Goal: Task Accomplishment & Management: Manage account settings

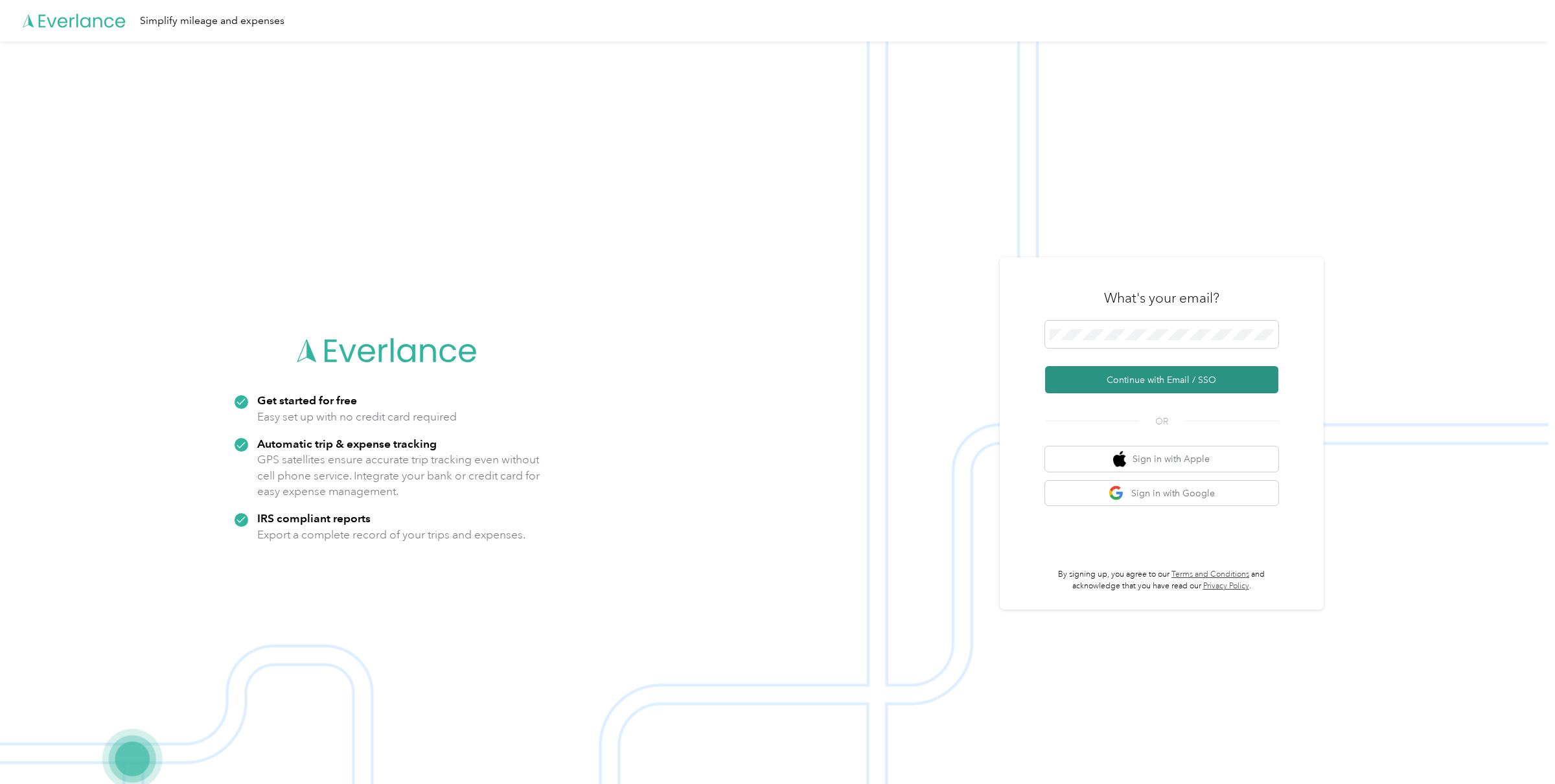
click at [1161, 384] on button "Continue with Email / SSO" at bounding box center [1162, 379] width 234 height 27
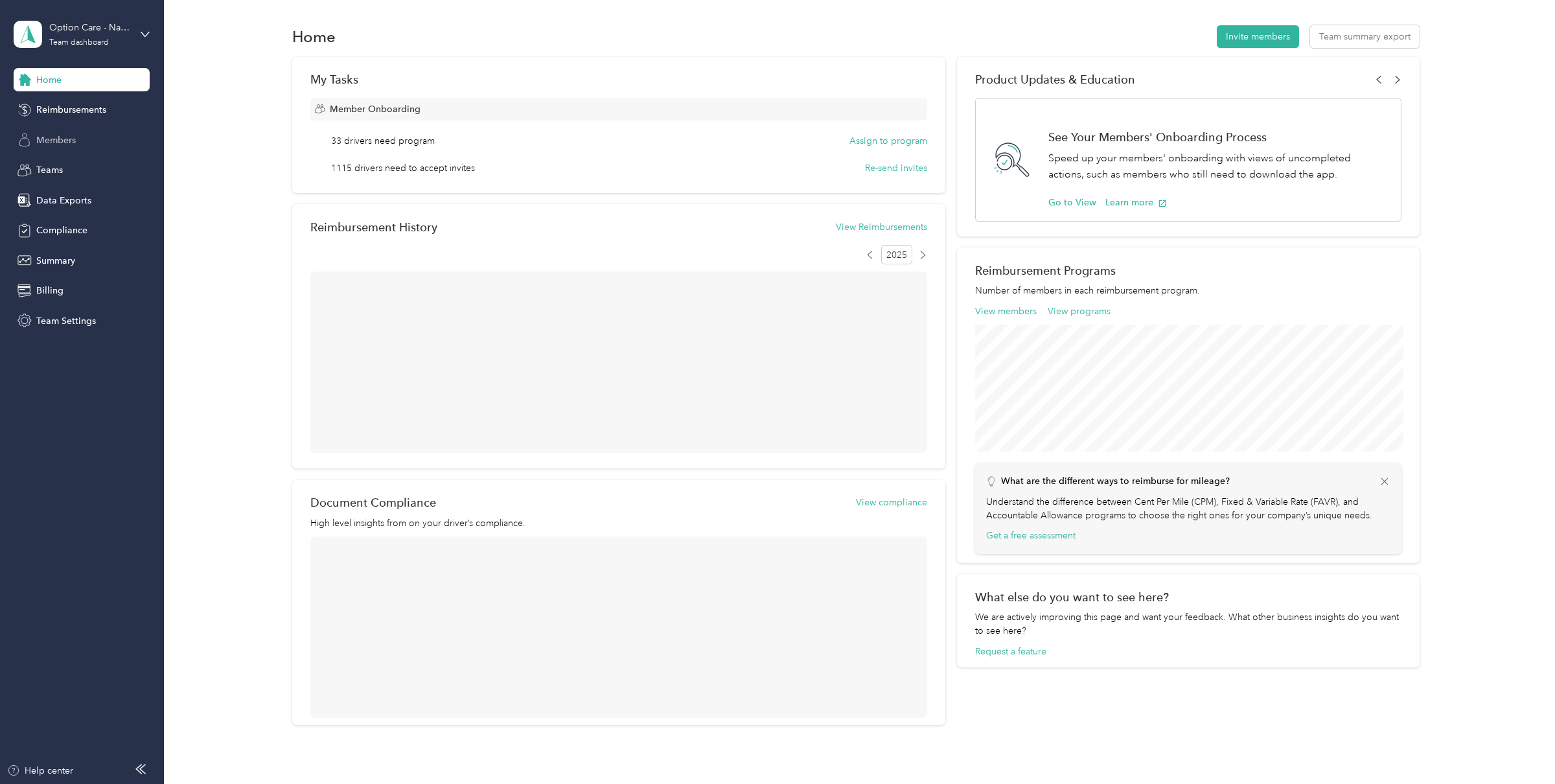
click at [68, 145] on span "Members" at bounding box center [55, 140] width 40 height 13
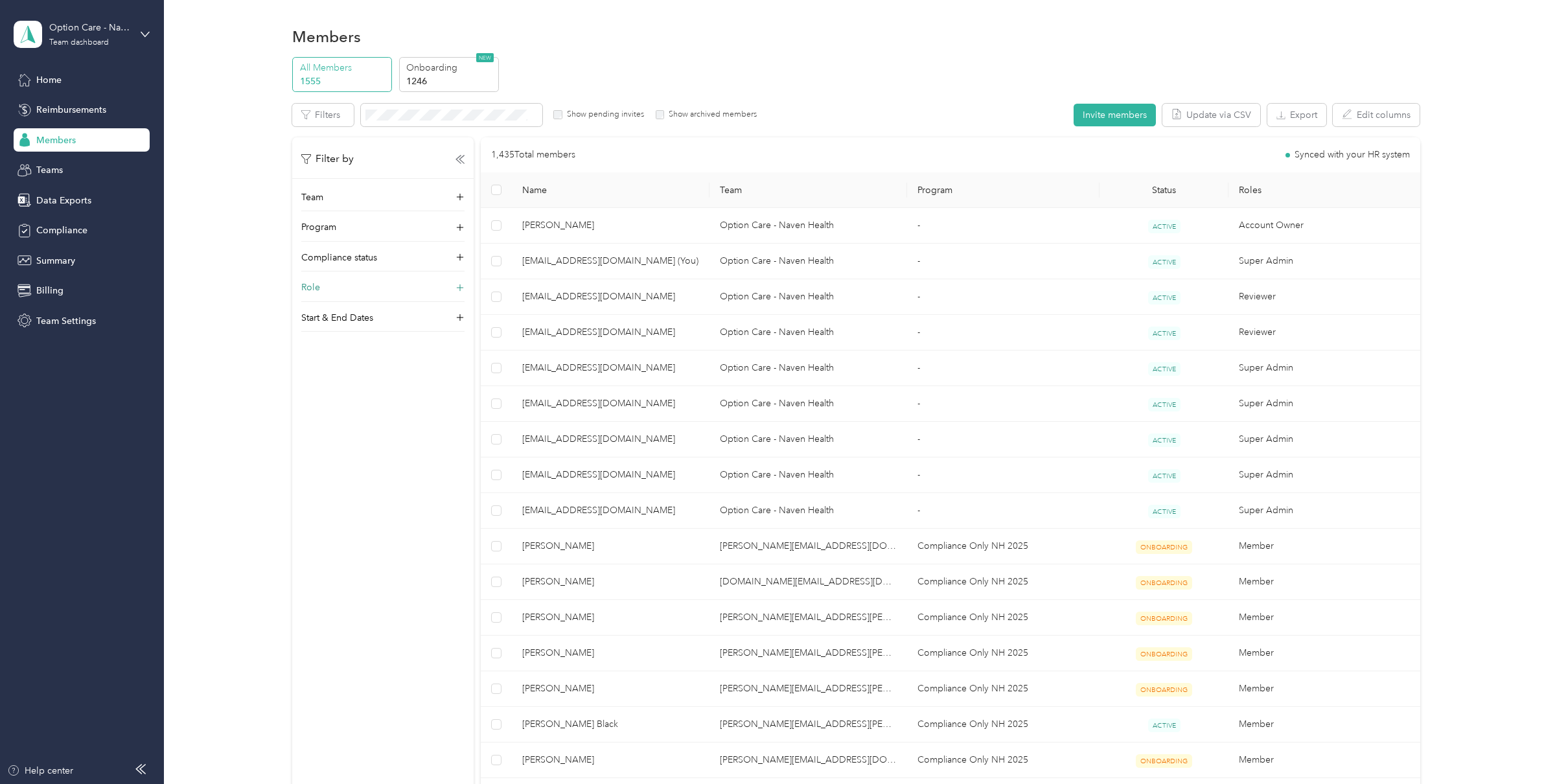
click at [352, 283] on div "Role" at bounding box center [383, 291] width 163 height 21
click at [330, 392] on label "Super Admin" at bounding box center [335, 388] width 50 height 11
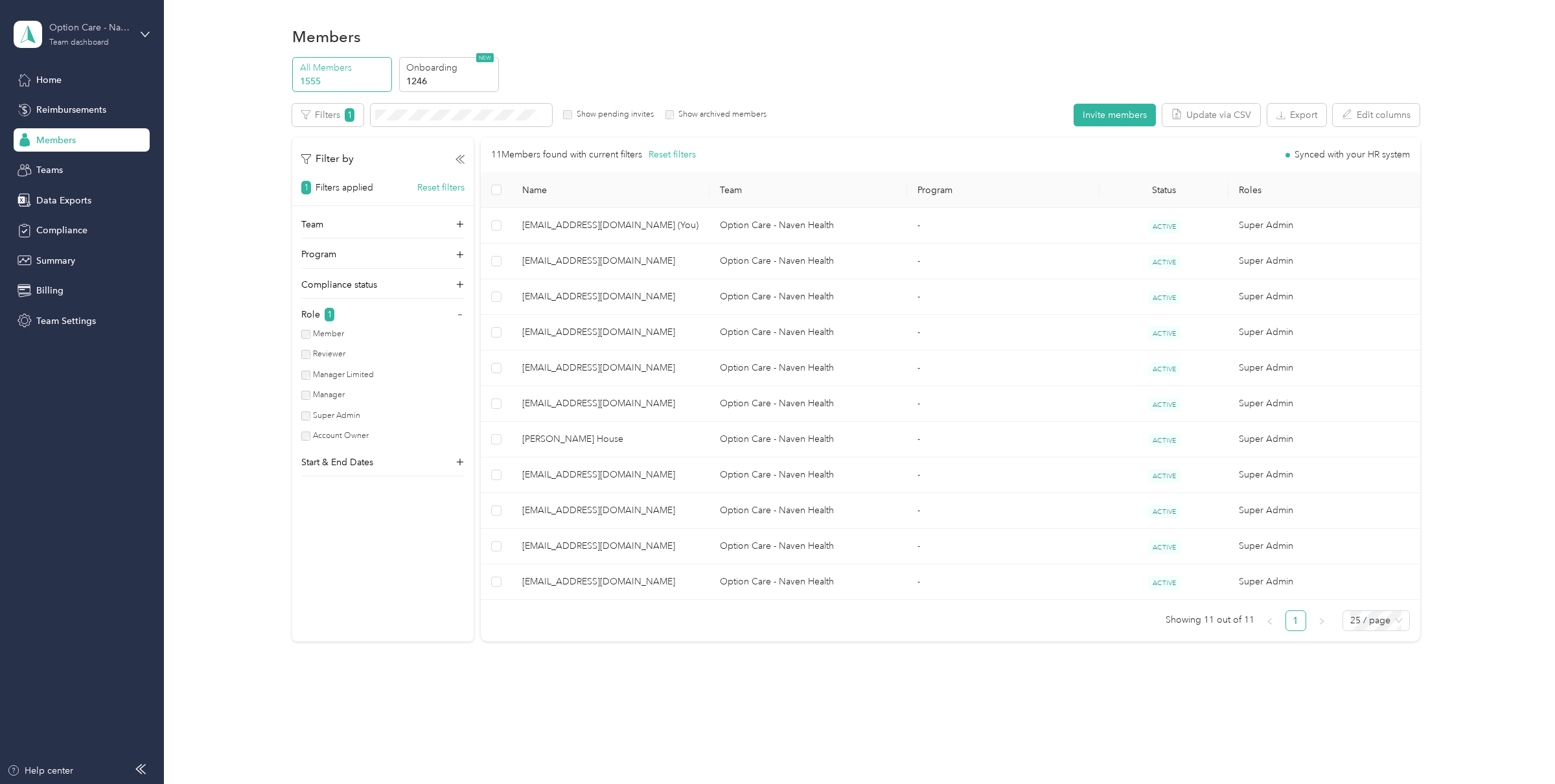
click at [81, 43] on div "Team dashboard" at bounding box center [79, 42] width 60 height 8
click at [83, 127] on div "Personal dashboard" at bounding box center [150, 136] width 255 height 23
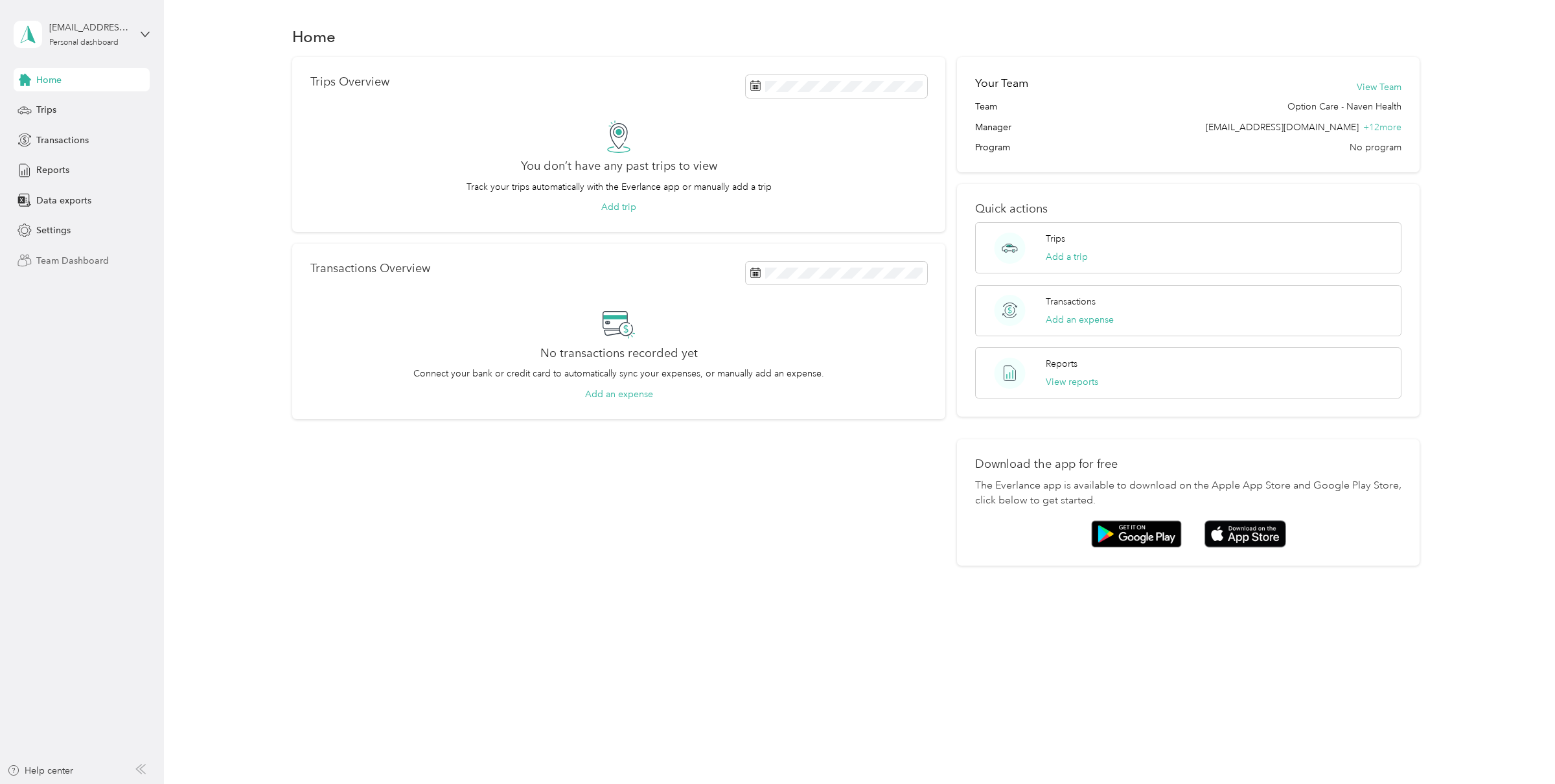
click at [88, 260] on span "Team Dashboard" at bounding box center [72, 260] width 73 height 13
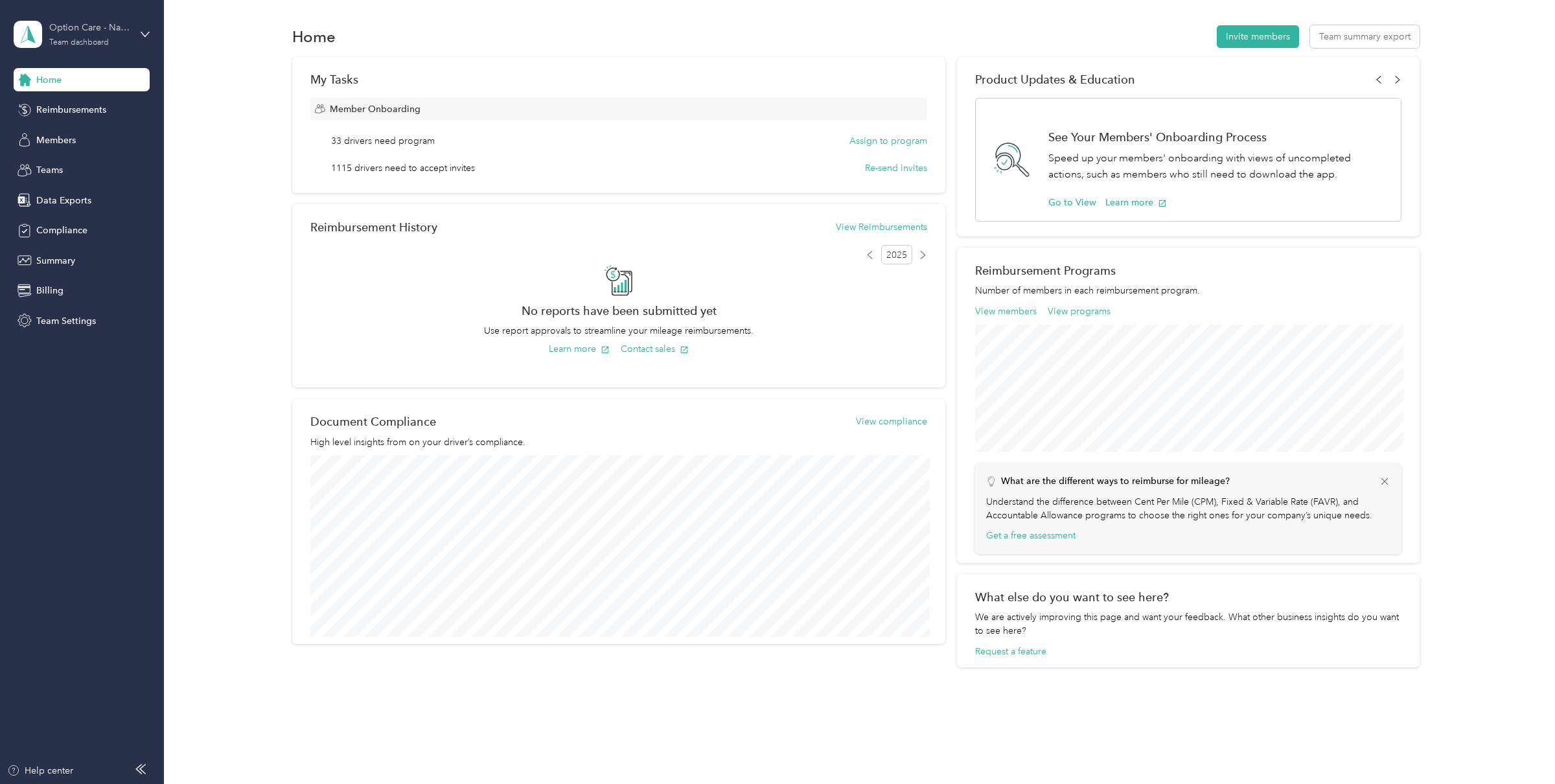
click at [72, 47] on div "Team dashboard" at bounding box center [79, 42] width 60 height 8
click at [70, 123] on div "Team dashboard Personal dashboard Log out" at bounding box center [150, 131] width 255 height 82
click at [73, 39] on div "Team dashboard" at bounding box center [79, 42] width 60 height 8
click at [69, 135] on div "Personal dashboard" at bounding box center [66, 135] width 82 height 13
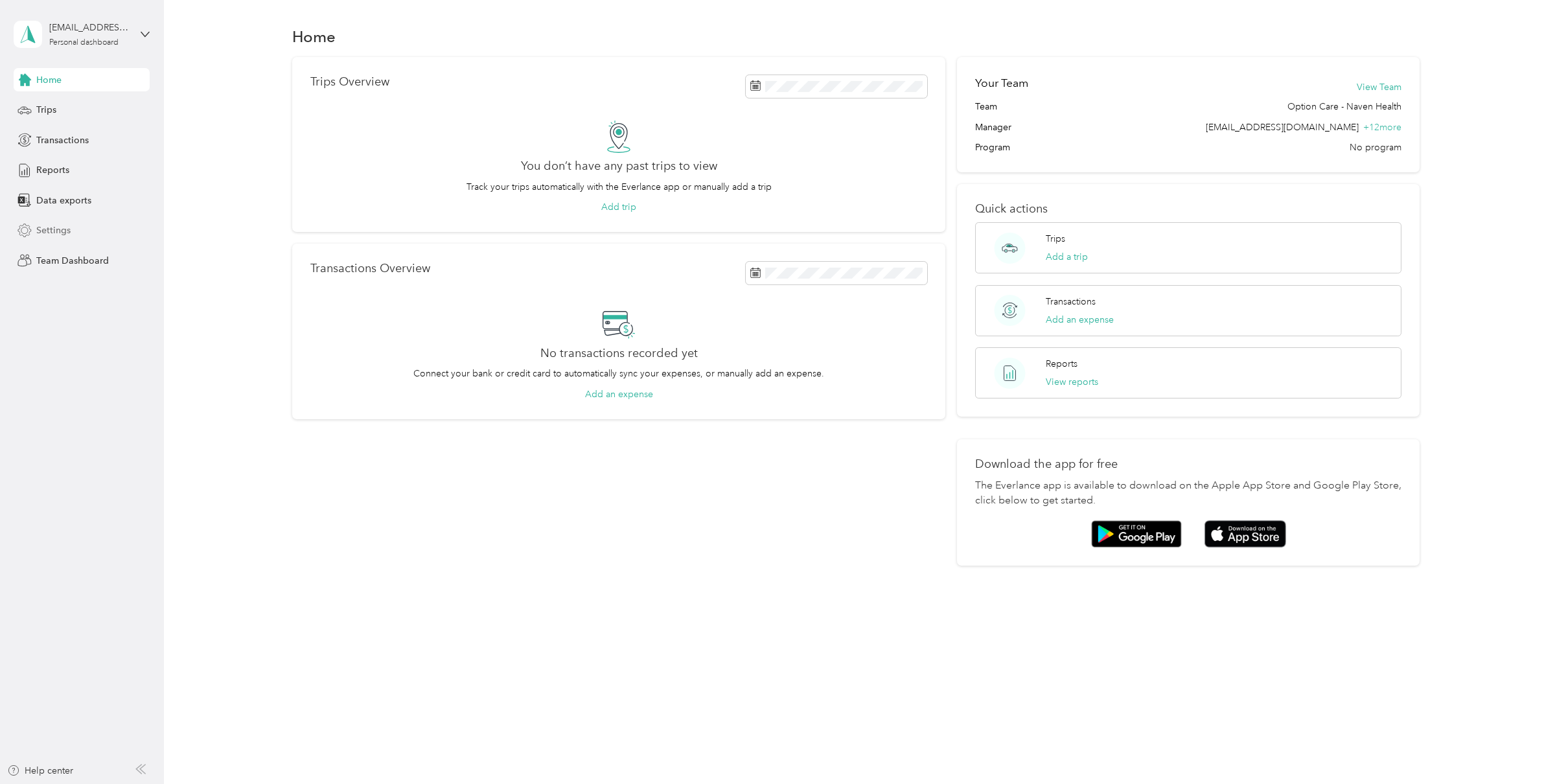
click at [73, 225] on div "Settings" at bounding box center [81, 230] width 136 height 24
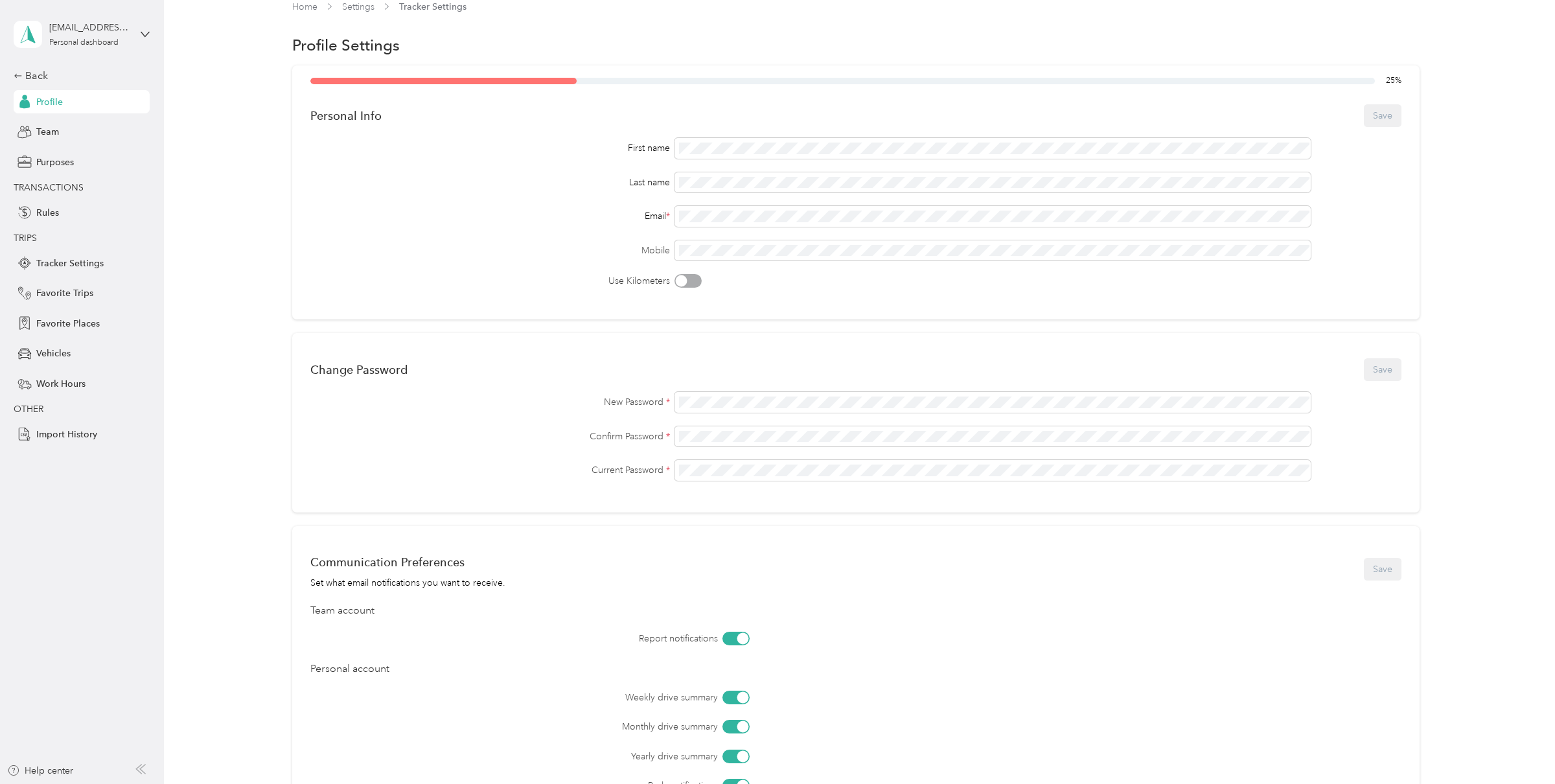
scroll to position [24, 0]
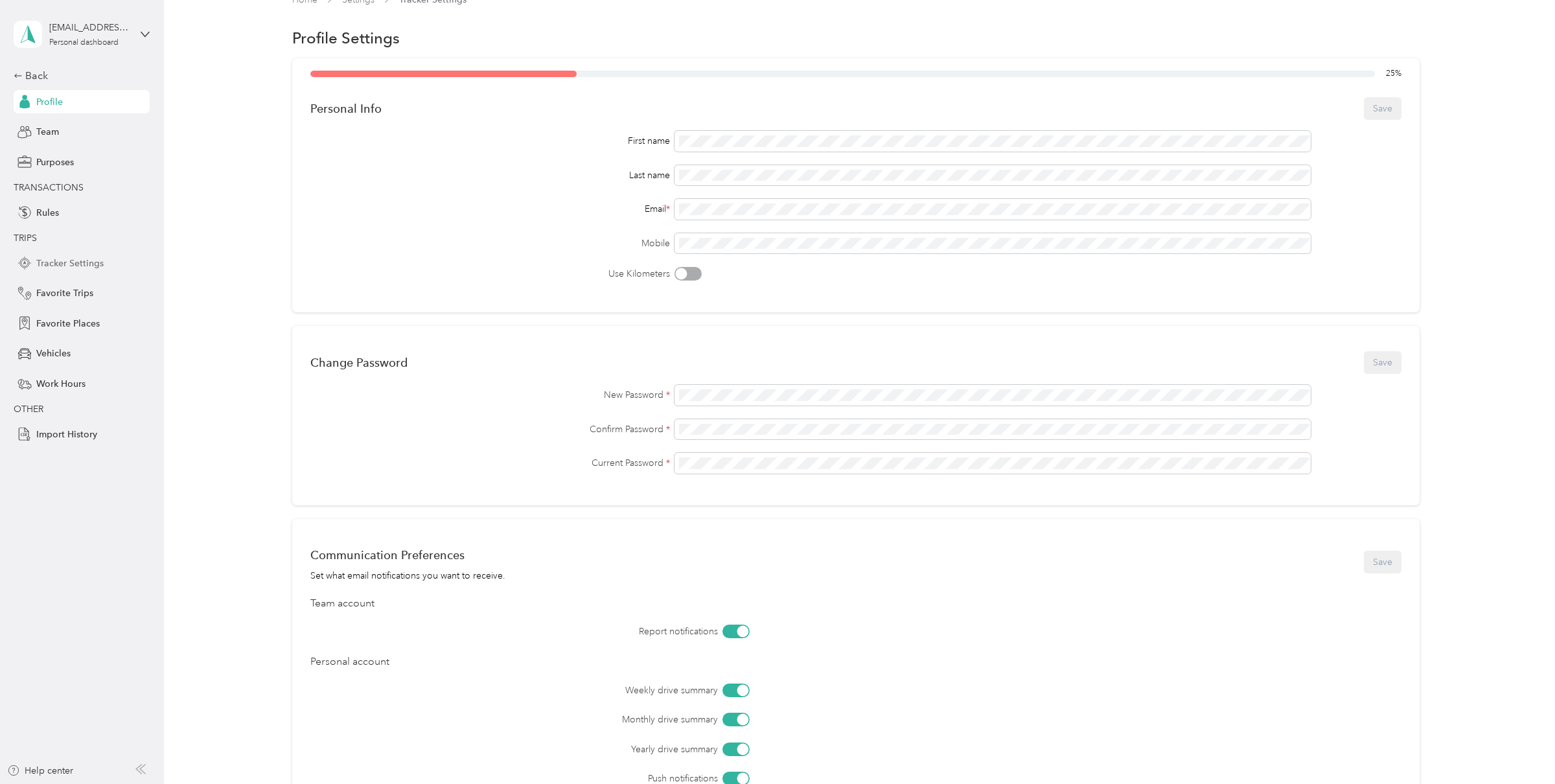
click at [84, 266] on span "Tracker Settings" at bounding box center [69, 263] width 68 height 13
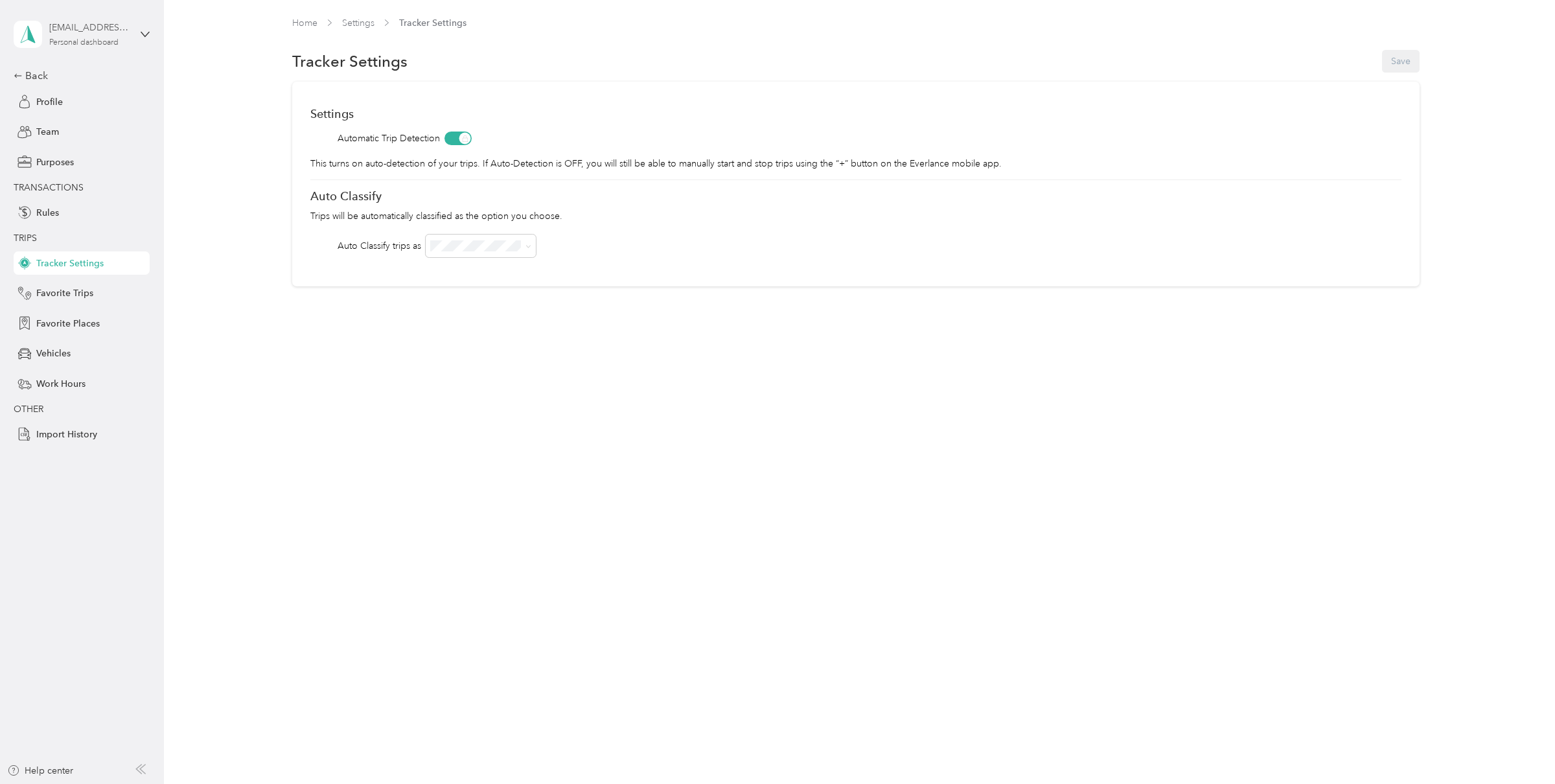
click at [90, 26] on div "[EMAIL_ADDRESS][DOMAIN_NAME]" at bounding box center [90, 27] width 81 height 13
click at [68, 170] on div "Log out" at bounding box center [150, 166] width 255 height 23
